Goal: Communication & Community: Answer question/provide support

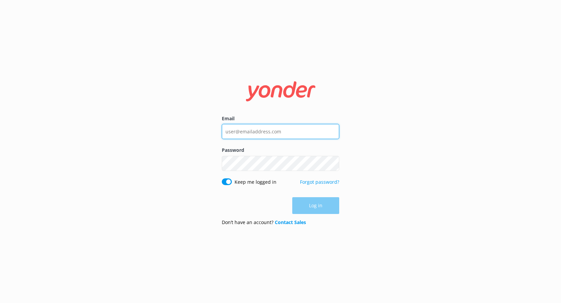
type input "[EMAIL_ADDRESS][DOMAIN_NAME]"
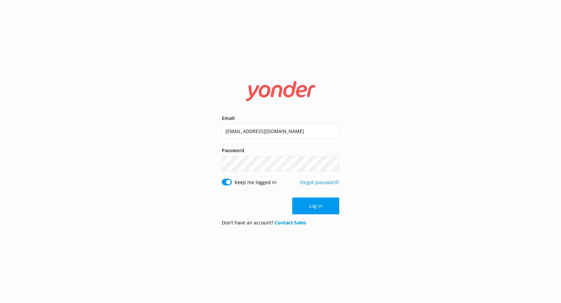
click at [307, 203] on div "Log in" at bounding box center [280, 205] width 117 height 17
click at [308, 203] on button "Log in" at bounding box center [315, 205] width 47 height 17
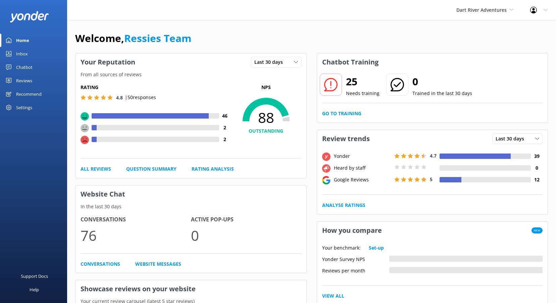
click at [30, 81] on div "Reviews" at bounding box center [24, 80] width 16 height 13
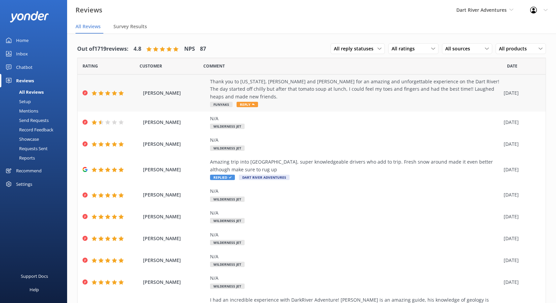
click at [245, 105] on span "Reply" at bounding box center [247, 104] width 21 height 5
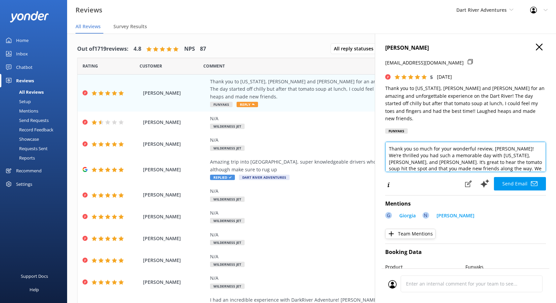
click at [490, 147] on textarea "Thank you so much for your wonderful review, [PERSON_NAME]! We’re thrilled you …" at bounding box center [465, 157] width 161 height 30
click at [489, 148] on textarea "Thank you so much for your wonderful review, [PERSON_NAME]! We’re thrilled you …" at bounding box center [465, 157] width 161 height 30
click at [514, 142] on textarea "Thank you so much for your wonderful review, [PERSON_NAME]! We’re thrilled you …" at bounding box center [465, 157] width 161 height 30
click at [512, 148] on textarea "Thank you so much for your wonderful review, [PERSON_NAME]! We’re thrilled you …" at bounding box center [465, 157] width 161 height 30
type textarea "Thank you so much for your wonderful review, [PERSON_NAME]! We’re thrilled you …"
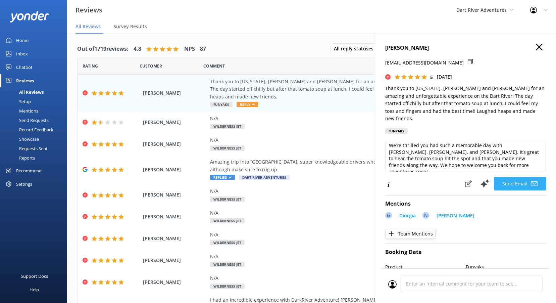
click at [510, 178] on button "Send Email" at bounding box center [520, 183] width 52 height 13
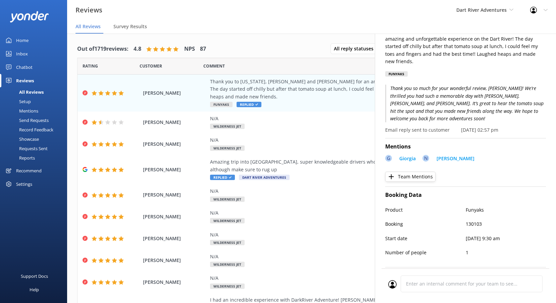
scroll to position [67, 0]
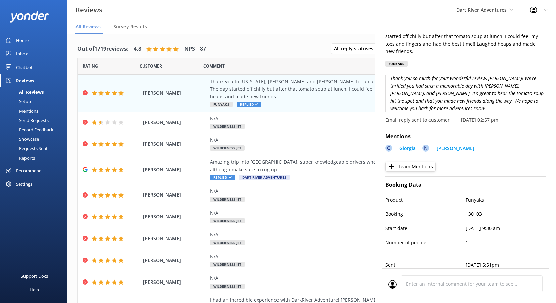
click at [413, 161] on button "Team Mentions" at bounding box center [410, 166] width 50 height 10
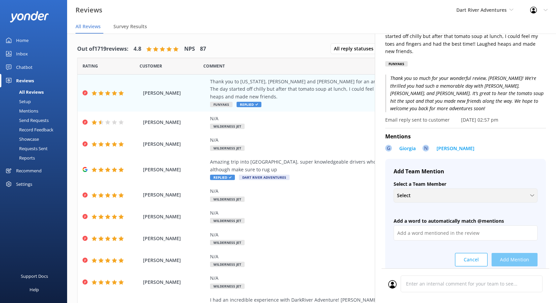
click at [425, 192] on div "Select" at bounding box center [465, 195] width 141 height 7
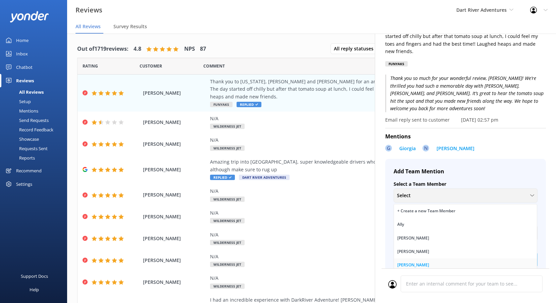
click at [409, 261] on div "[PERSON_NAME]" at bounding box center [413, 264] width 32 height 7
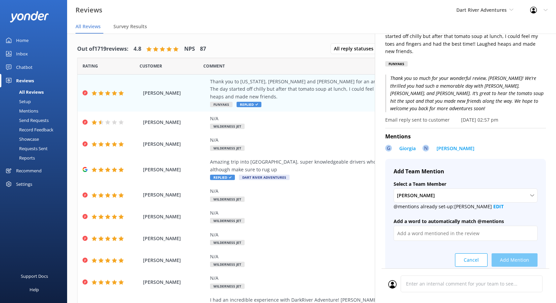
click at [495, 249] on div "Cancel Add Mention" at bounding box center [466, 257] width 144 height 18
click at [457, 226] on input "text" at bounding box center [466, 233] width 144 height 15
click at [449, 192] on div "[PERSON_NAME]" at bounding box center [465, 195] width 141 height 7
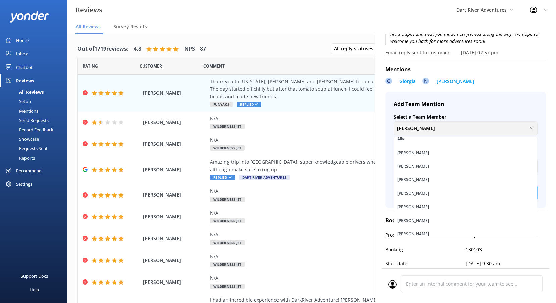
scroll to position [0, 0]
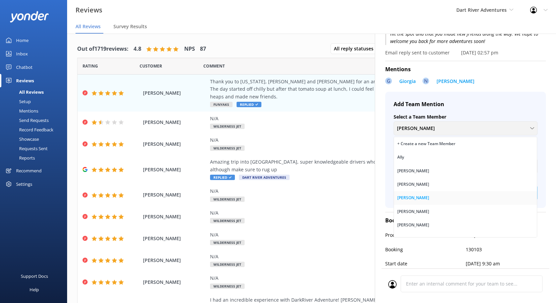
click at [428, 191] on link "[PERSON_NAME]" at bounding box center [465, 197] width 143 height 13
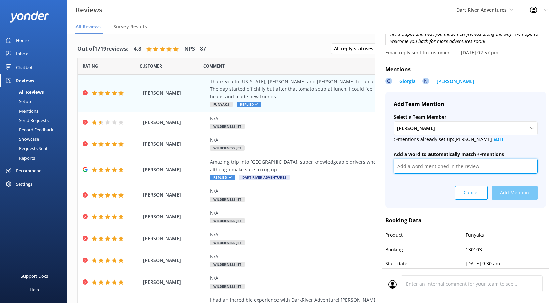
click at [423, 160] on input "text" at bounding box center [466, 165] width 144 height 15
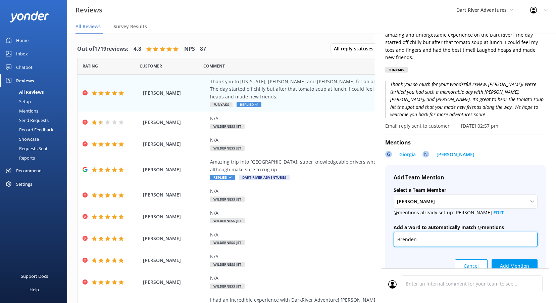
scroll to position [101, 0]
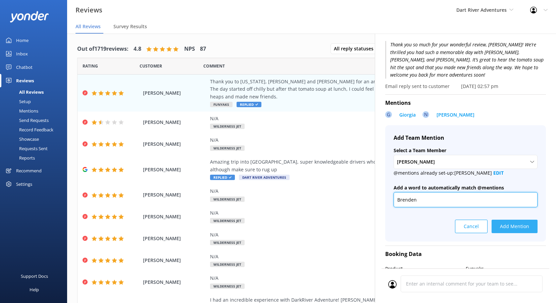
type input "Brenden"
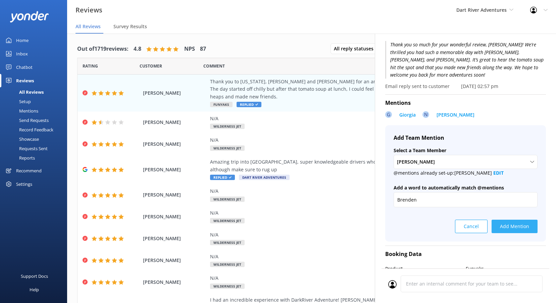
click at [521, 219] on button "Add Mention" at bounding box center [515, 225] width 46 height 13
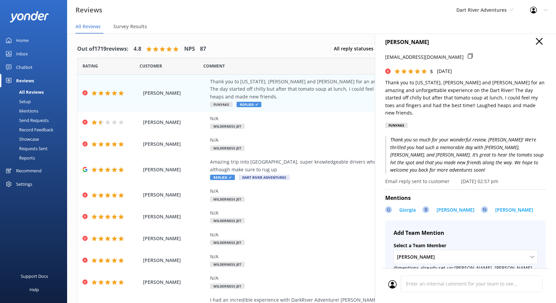
scroll to position [0, 0]
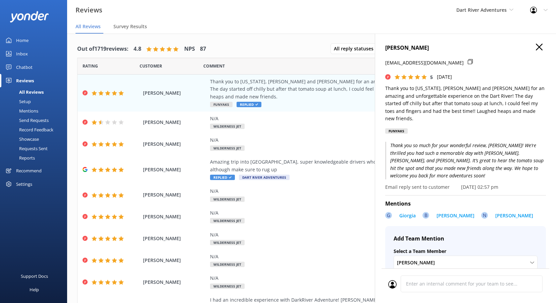
click at [536, 46] on use at bounding box center [539, 47] width 7 height 7
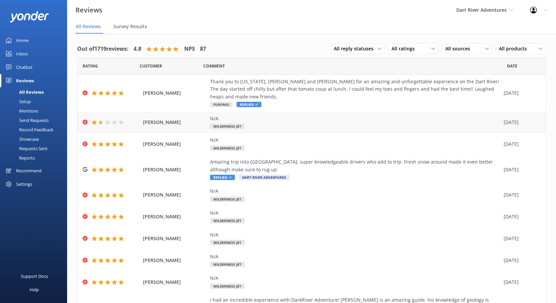
click at [234, 125] on span "Wilderness Jet" at bounding box center [227, 125] width 35 height 5
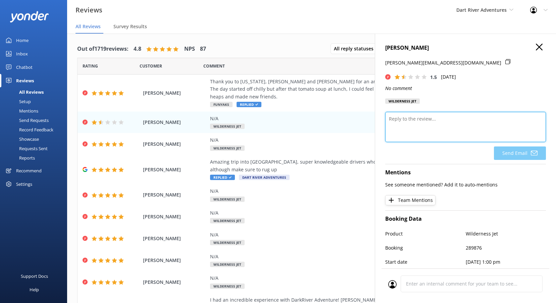
click at [422, 122] on textarea at bounding box center [465, 127] width 161 height 30
click at [530, 53] on div "[PERSON_NAME] [PERSON_NAME][EMAIL_ADDRESS][DOMAIN_NAME] 1.5 [DATE] No comment W…" at bounding box center [465, 76] width 161 height 64
click at [536, 48] on icon at bounding box center [539, 47] width 7 height 7
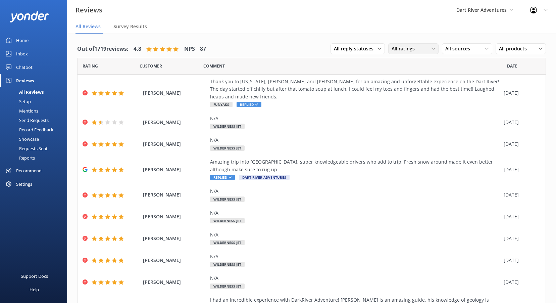
click at [403, 48] on span "All ratings" at bounding box center [405, 48] width 27 height 7
click at [406, 103] on div "Detractors" at bounding box center [413, 103] width 31 height 7
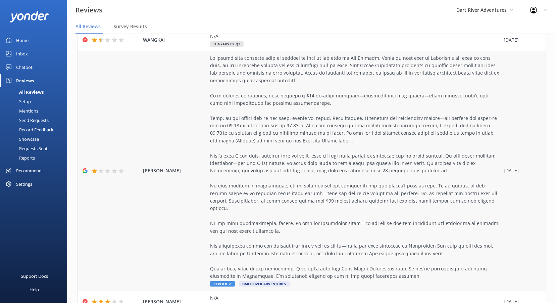
scroll to position [101, 0]
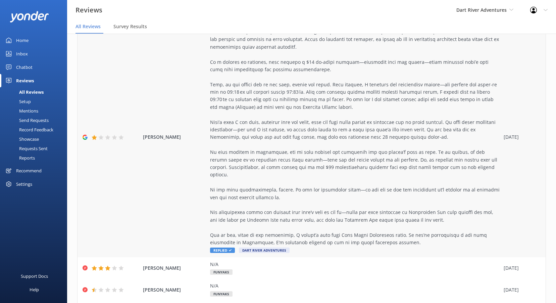
click at [218, 247] on span "Replied" at bounding box center [222, 249] width 25 height 5
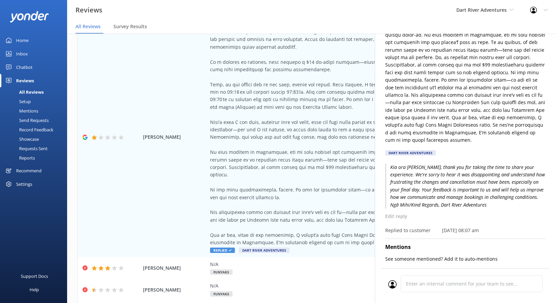
scroll to position [201, 0]
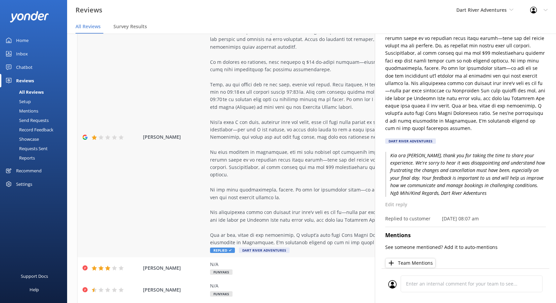
click at [316, 132] on div at bounding box center [355, 134] width 290 height 226
click at [325, 114] on div at bounding box center [355, 134] width 290 height 226
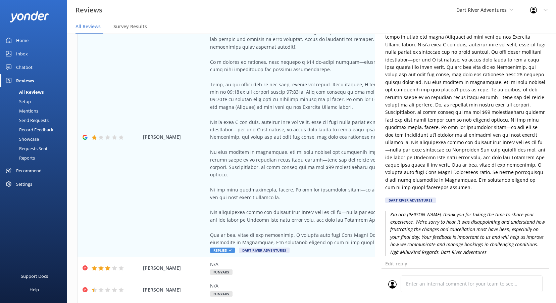
scroll to position [0, 0]
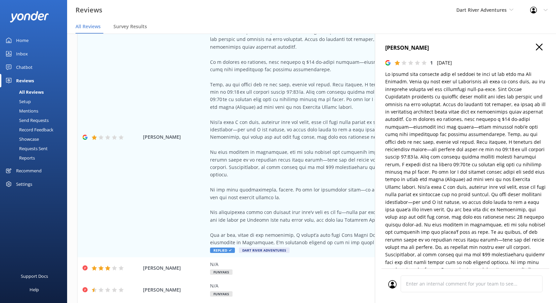
click at [536, 46] on icon at bounding box center [539, 47] width 7 height 7
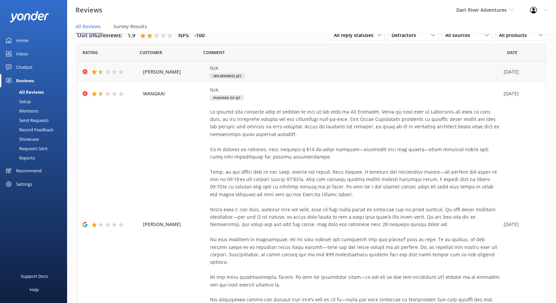
click at [177, 69] on span "[PERSON_NAME]" at bounding box center [175, 71] width 64 height 7
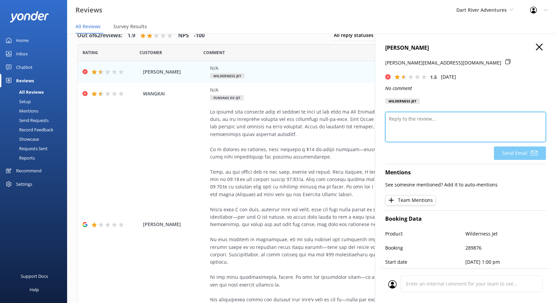
click at [475, 125] on textarea at bounding box center [465, 127] width 161 height 30
click at [329, 114] on div at bounding box center [355, 221] width 290 height 226
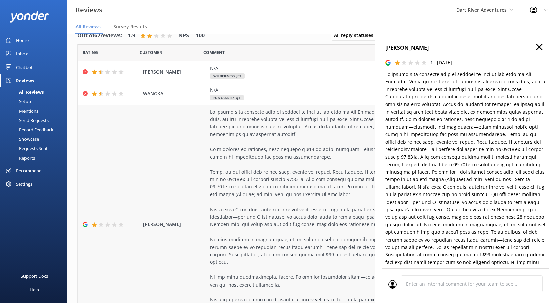
click at [167, 221] on span "[PERSON_NAME]" at bounding box center [175, 223] width 64 height 7
click at [241, 221] on div at bounding box center [355, 221] width 290 height 226
click at [536, 47] on use at bounding box center [539, 47] width 7 height 7
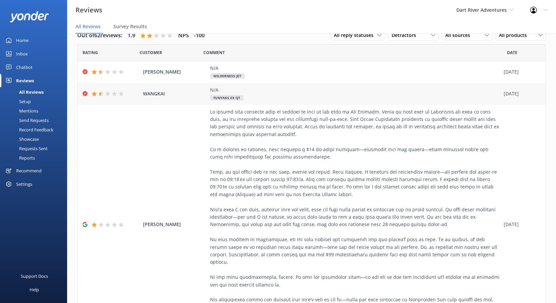
click at [152, 92] on span "WANGKAI" at bounding box center [175, 93] width 64 height 7
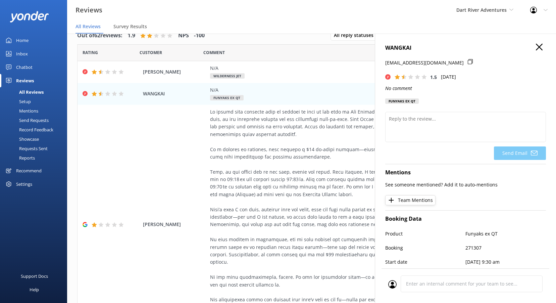
click at [536, 48] on icon at bounding box center [539, 47] width 7 height 7
